Goal: Information Seeking & Learning: Learn about a topic

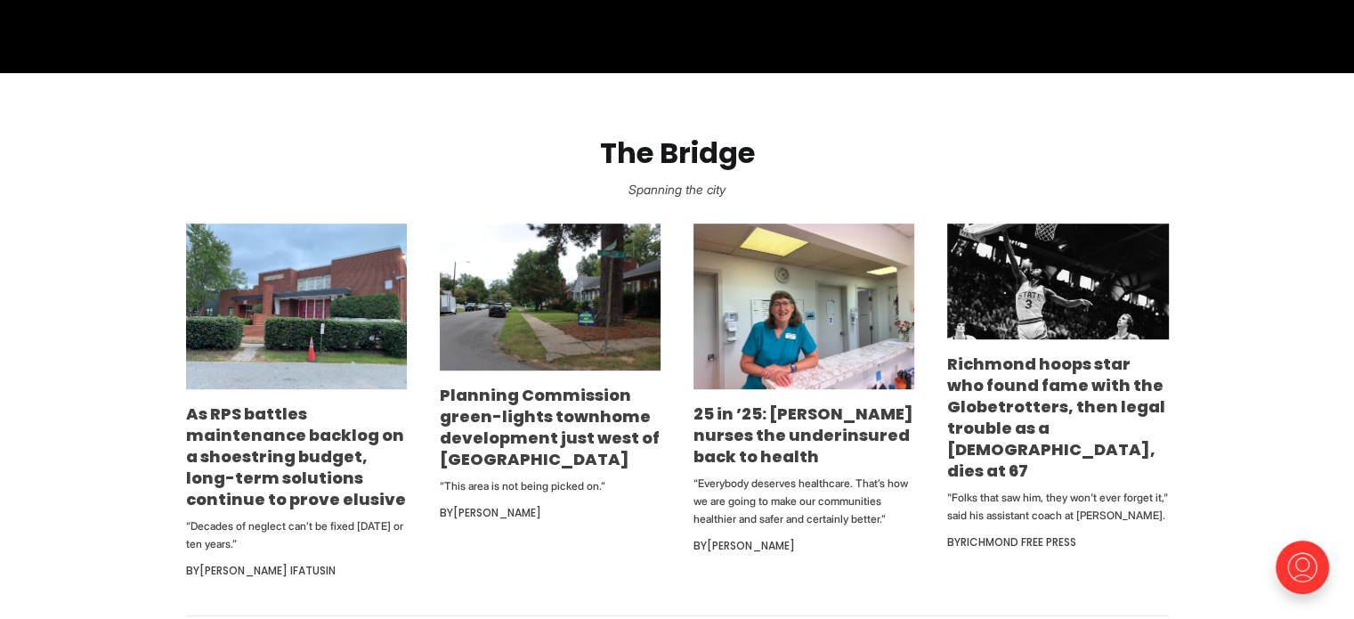
scroll to position [931, 0]
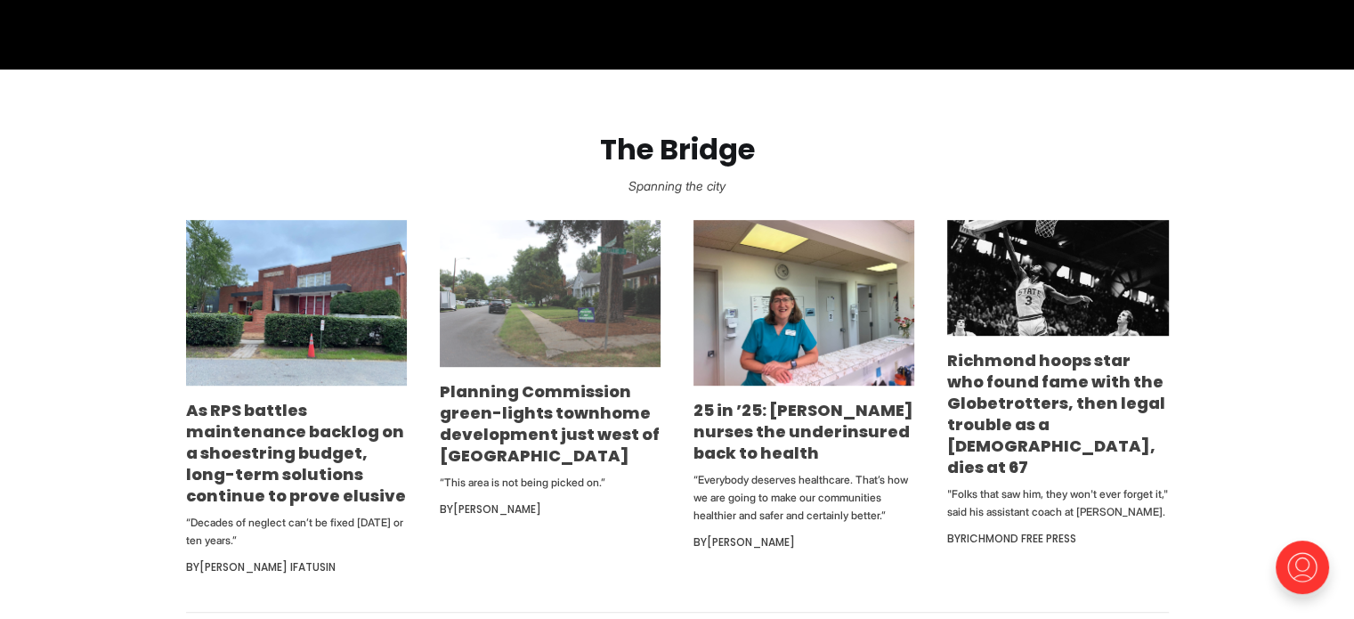
click at [556, 366] on img at bounding box center [550, 293] width 221 height 147
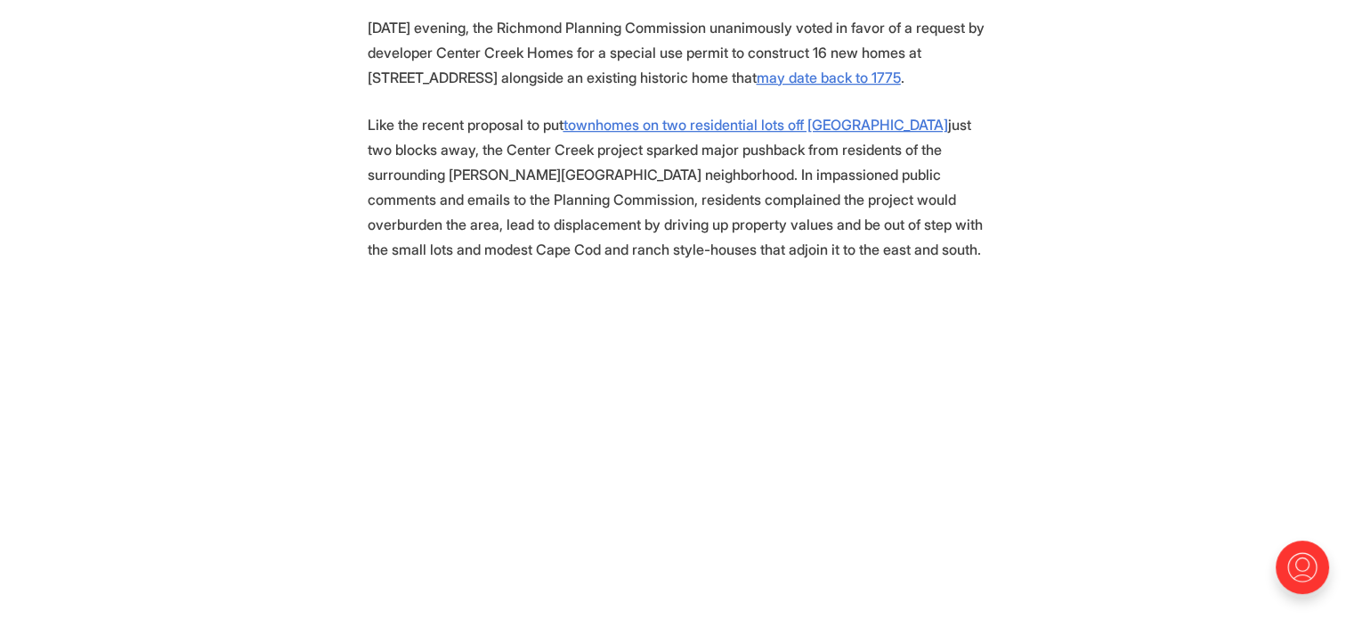
scroll to position [962, 0]
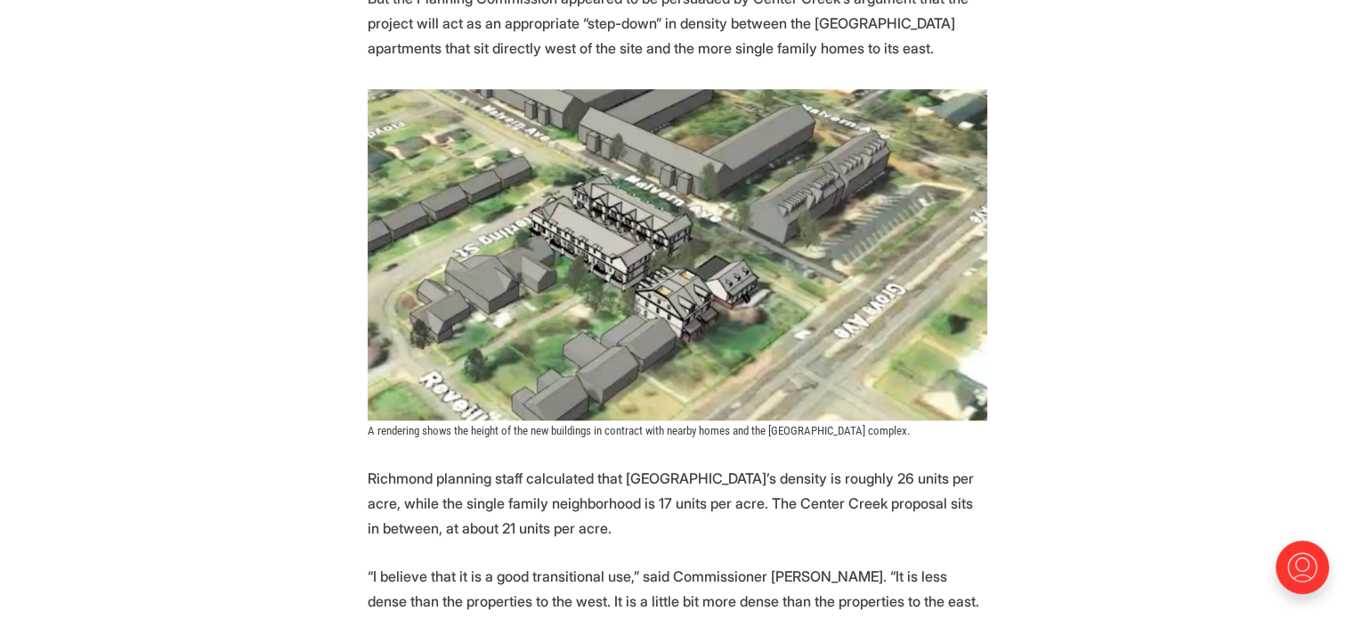
scroll to position [1786, 0]
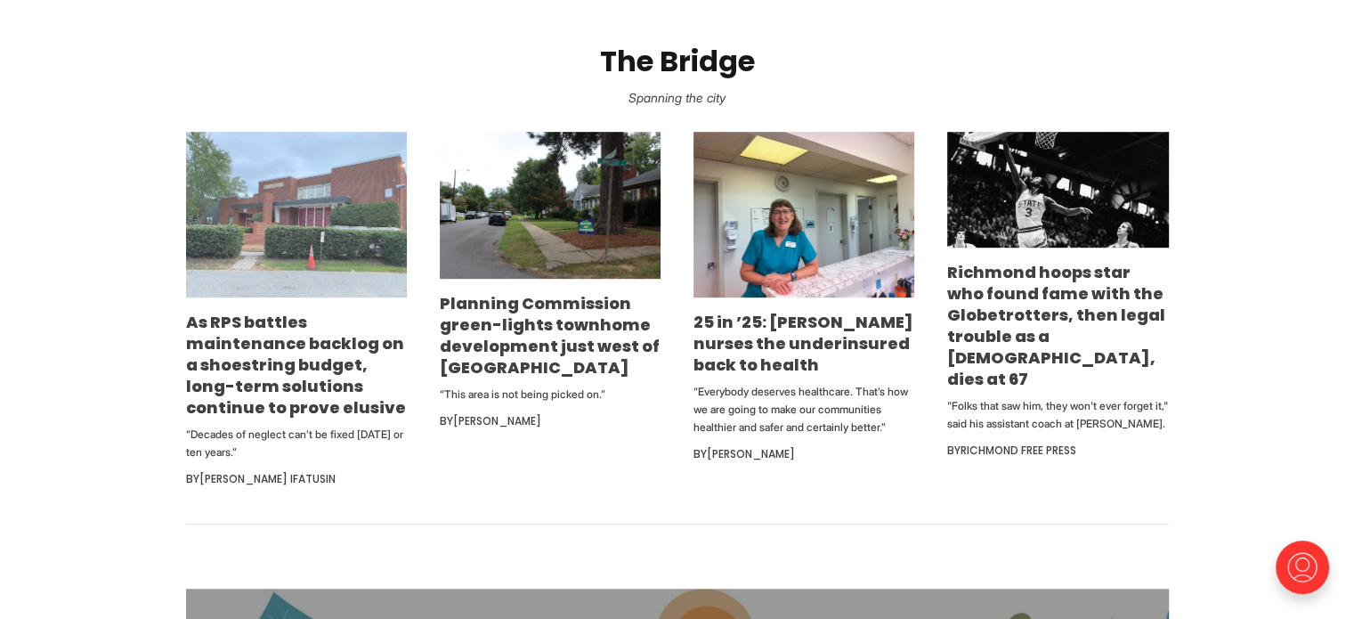
scroll to position [1020, 0]
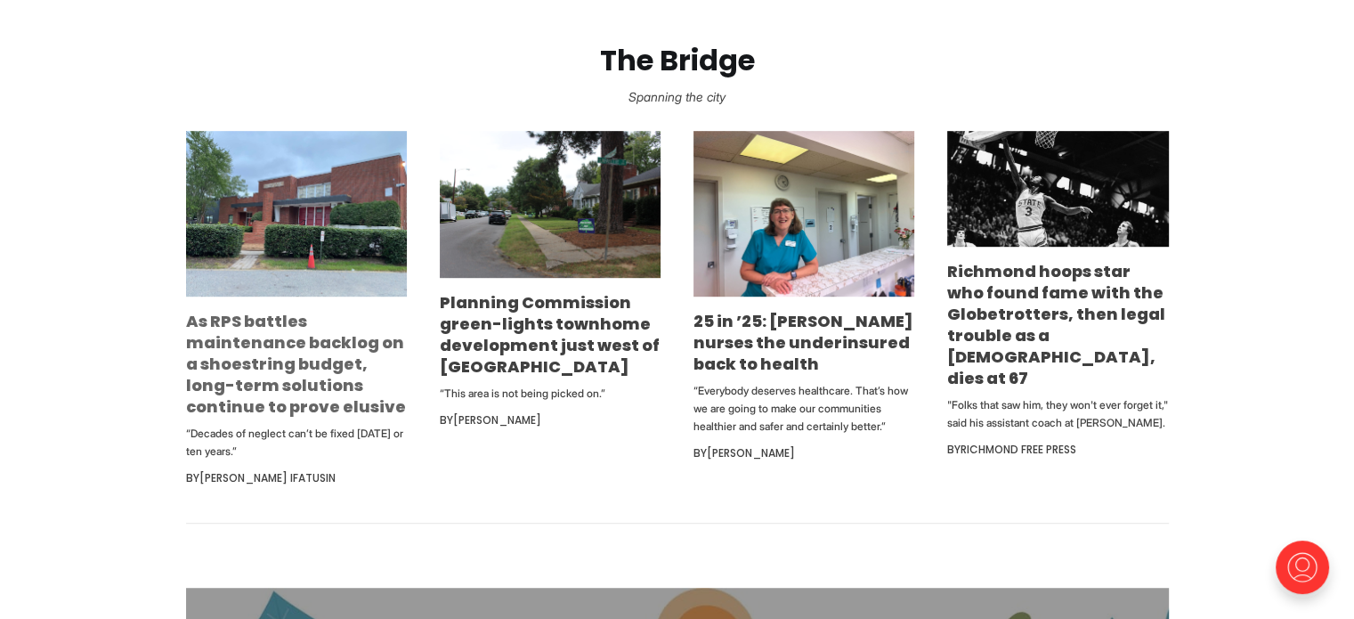
click at [230, 384] on link "As RPS battles maintenance backlog on a shoestring budget, long-term solutions …" at bounding box center [296, 364] width 220 height 108
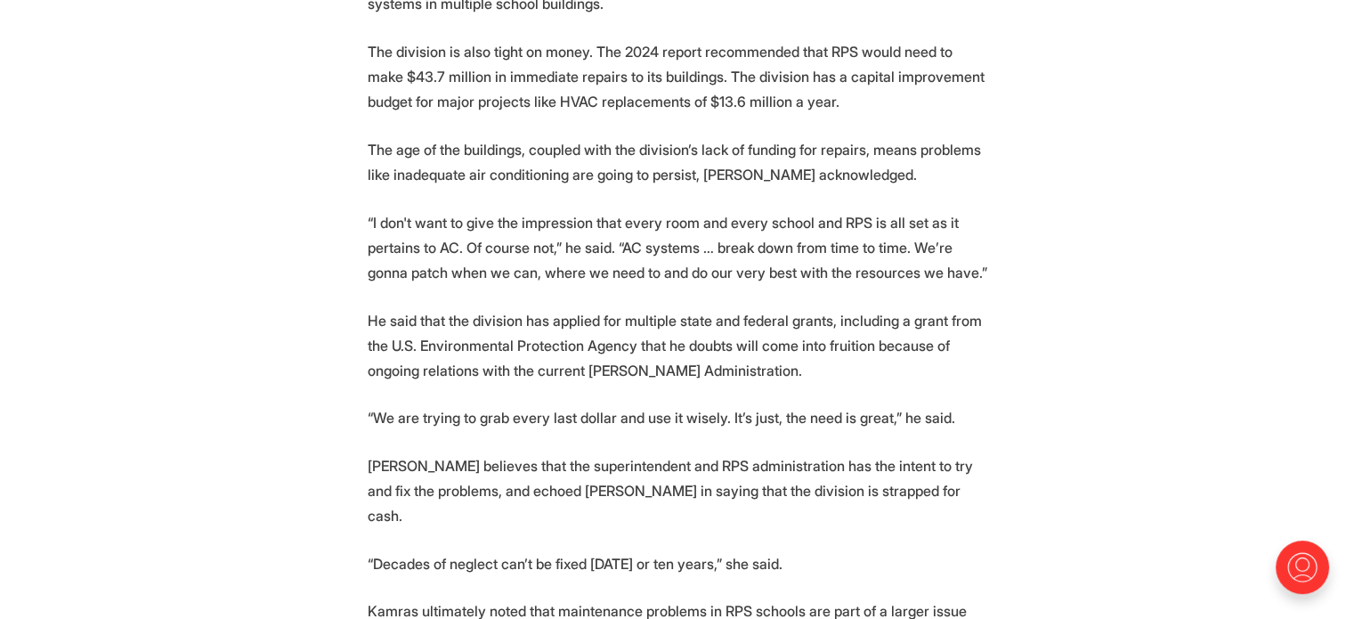
scroll to position [3182, 0]
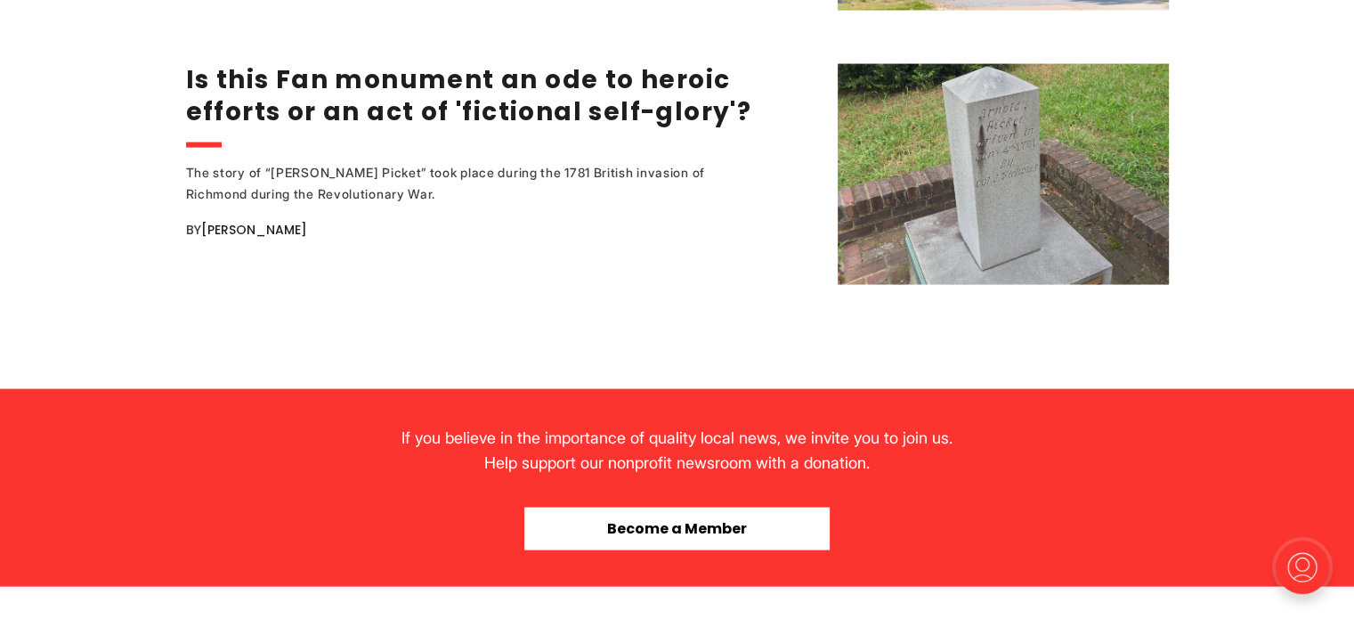
scroll to position [3705, 0]
